Goal: Task Accomplishment & Management: Manage account settings

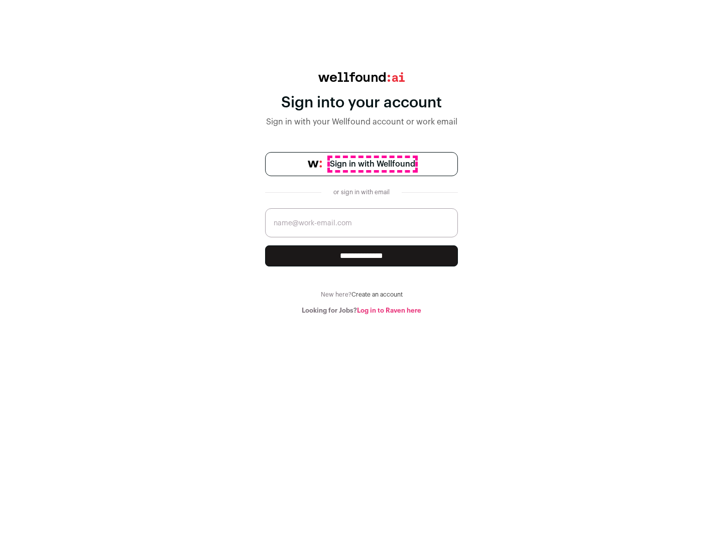
click at [372, 164] on span "Sign in with Wellfound" at bounding box center [372, 164] width 85 height 12
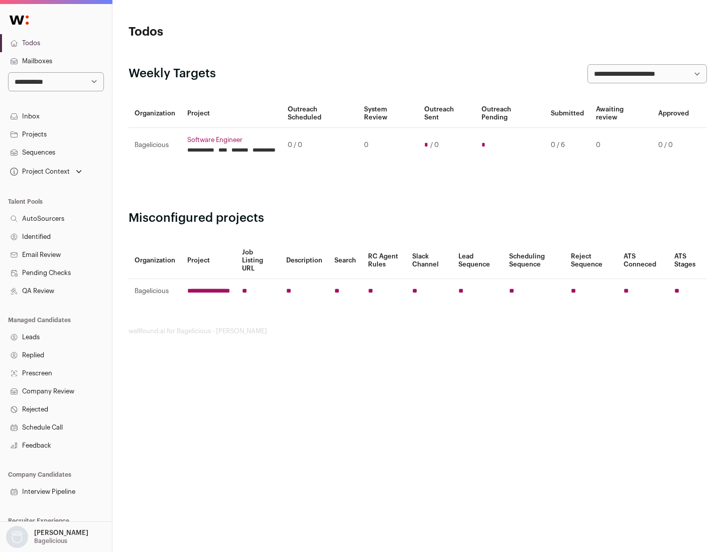
click at [56, 134] on link "Projects" at bounding box center [56, 134] width 112 height 18
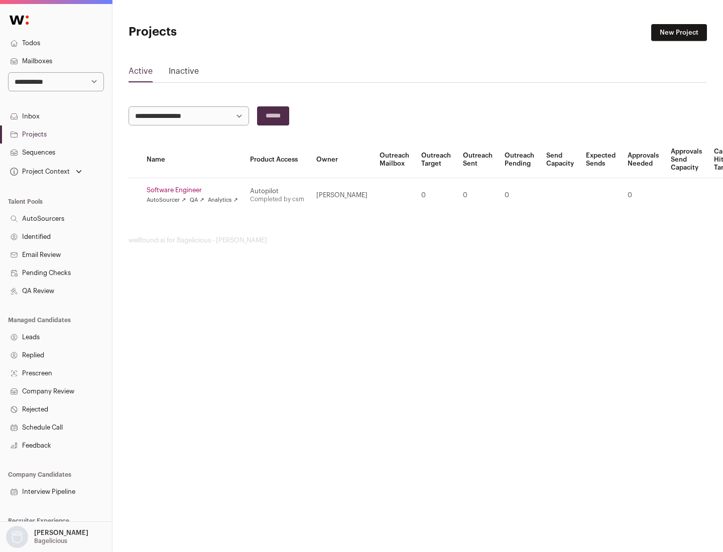
click at [195, 190] on link "Software Engineer" at bounding box center [192, 190] width 91 height 8
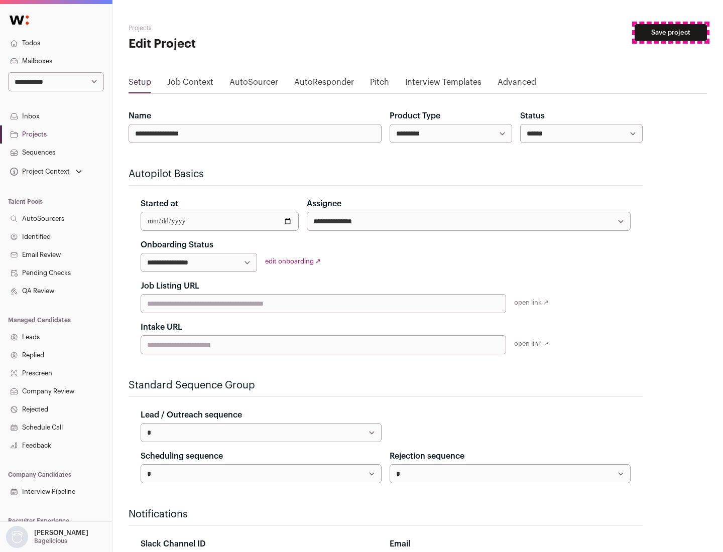
click at [671, 33] on button "Save project" at bounding box center [670, 32] width 72 height 17
